Goal: Use online tool/utility: Utilize a website feature to perform a specific function

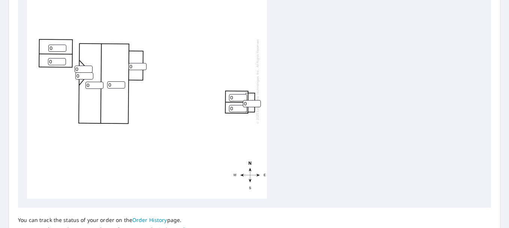
scroll to position [300, 0]
type input "1"
click at [86, 69] on input "1" at bounding box center [84, 69] width 18 height 7
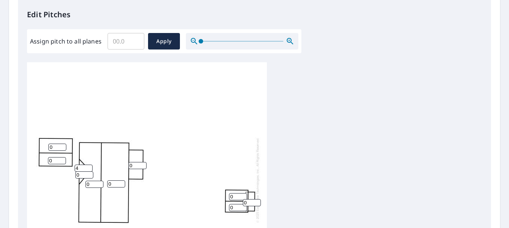
scroll to position [188, 0]
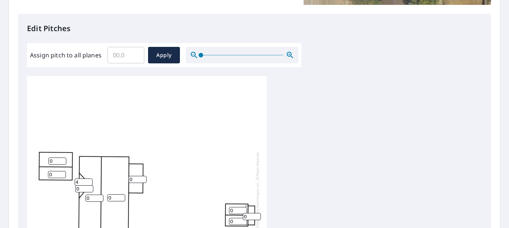
type input "4"
click at [140, 55] on input "Assign pitch to all planes" at bounding box center [126, 55] width 37 height 21
type input "4"
click at [164, 142] on div "0 0 0 0 0 0 0 0 0 4" at bounding box center [147, 194] width 240 height 236
click at [174, 59] on button "Apply" at bounding box center [164, 55] width 32 height 17
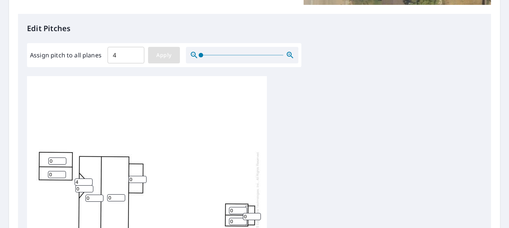
type input "4"
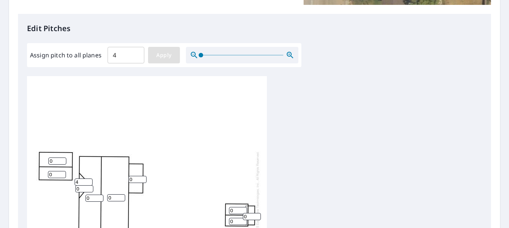
type input "4"
click at [137, 180] on input "4" at bounding box center [138, 179] width 18 height 7
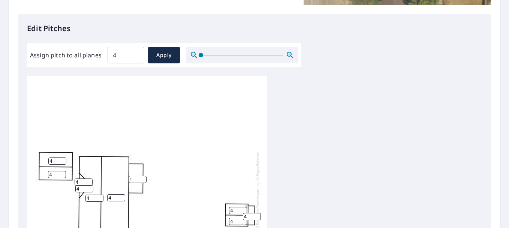
type input "1"
click at [184, 156] on div "4 4 4 4 1 4 4 4 4 4" at bounding box center [147, 194] width 240 height 236
click at [235, 210] on input "4" at bounding box center [238, 210] width 18 height 7
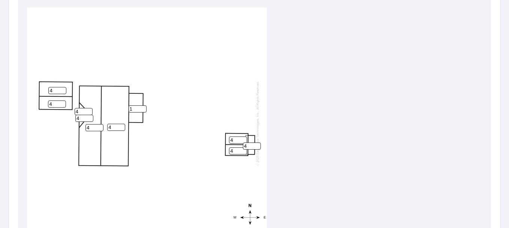
scroll to position [263, 0]
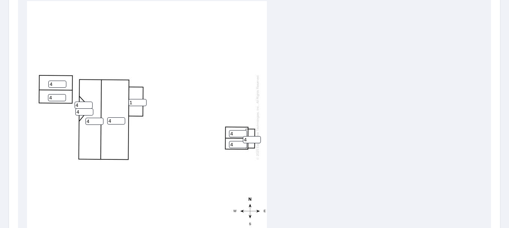
click at [54, 94] on input "4" at bounding box center [57, 97] width 18 height 7
type input "2"
click at [59, 81] on input "4" at bounding box center [57, 84] width 18 height 7
type input "2"
click at [235, 130] on input "4" at bounding box center [238, 133] width 18 height 7
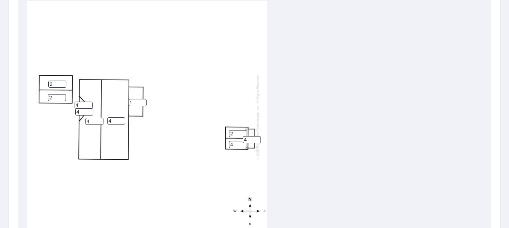
type input "2"
click at [233, 141] on input "4" at bounding box center [238, 144] width 18 height 7
type input "2"
click at [251, 136] on input "4" at bounding box center [252, 139] width 18 height 7
type input "2"
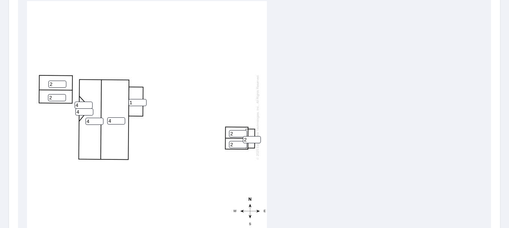
click at [170, 124] on div "4 4 2 2 1 2 2 2 4 4" at bounding box center [147, 117] width 240 height 236
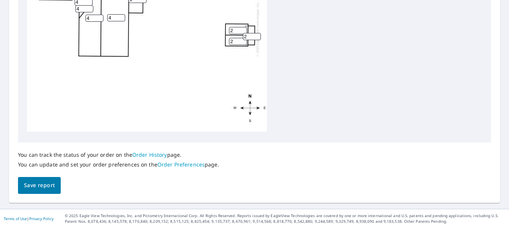
drag, startPoint x: 38, startPoint y: 186, endPoint x: 48, endPoint y: 184, distance: 10.1
click at [42, 185] on span "Save report" at bounding box center [39, 185] width 31 height 9
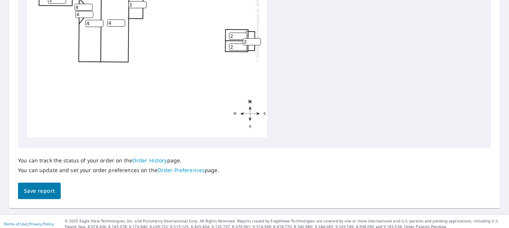
scroll to position [393, 0]
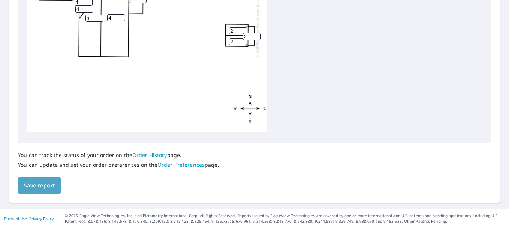
click at [44, 192] on button "Save report" at bounding box center [39, 185] width 43 height 17
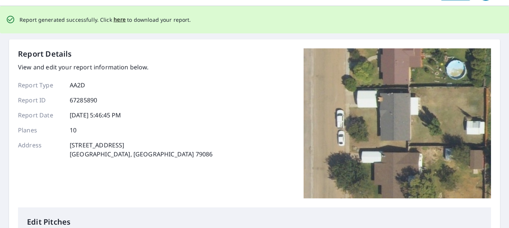
scroll to position [0, 0]
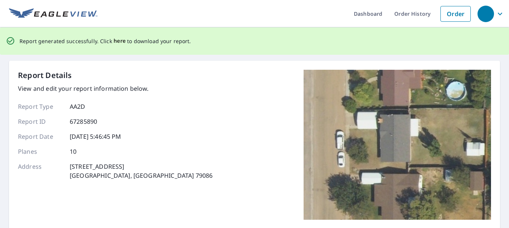
click at [122, 44] on span "here" at bounding box center [120, 40] width 12 height 9
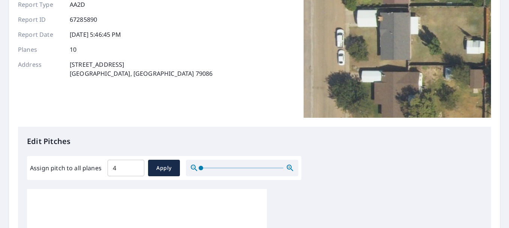
scroll to position [75, 0]
